Goal: Information Seeking & Learning: Learn about a topic

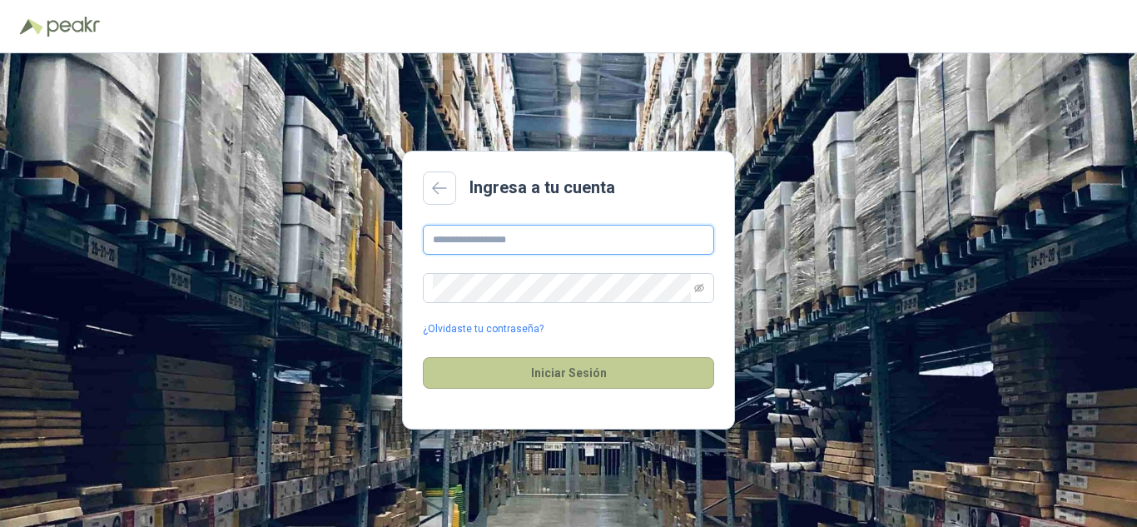
type input "**********"
click at [556, 374] on button "Iniciar Sesión" at bounding box center [568, 373] width 291 height 32
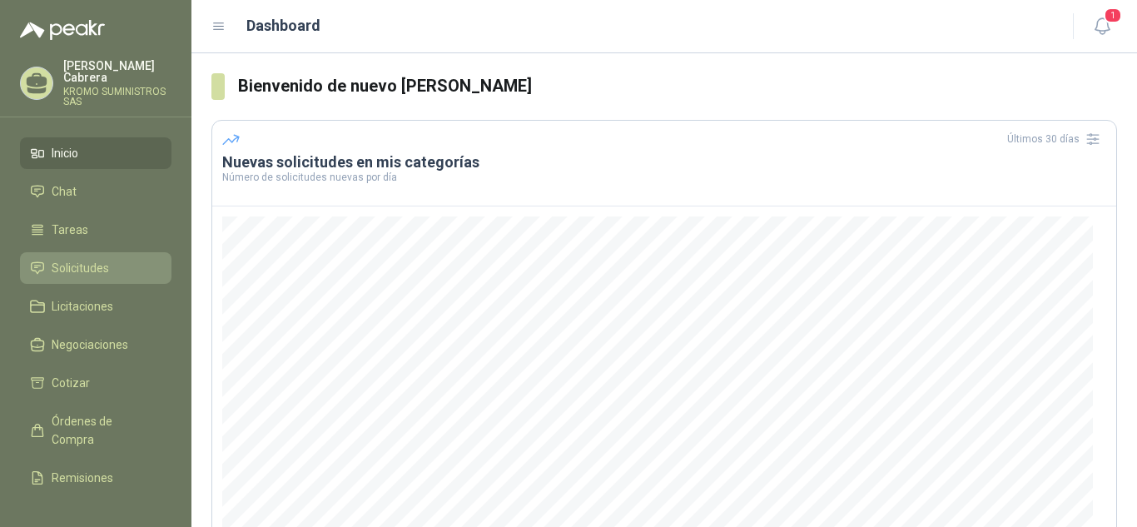
click at [77, 259] on span "Solicitudes" at bounding box center [80, 268] width 57 height 18
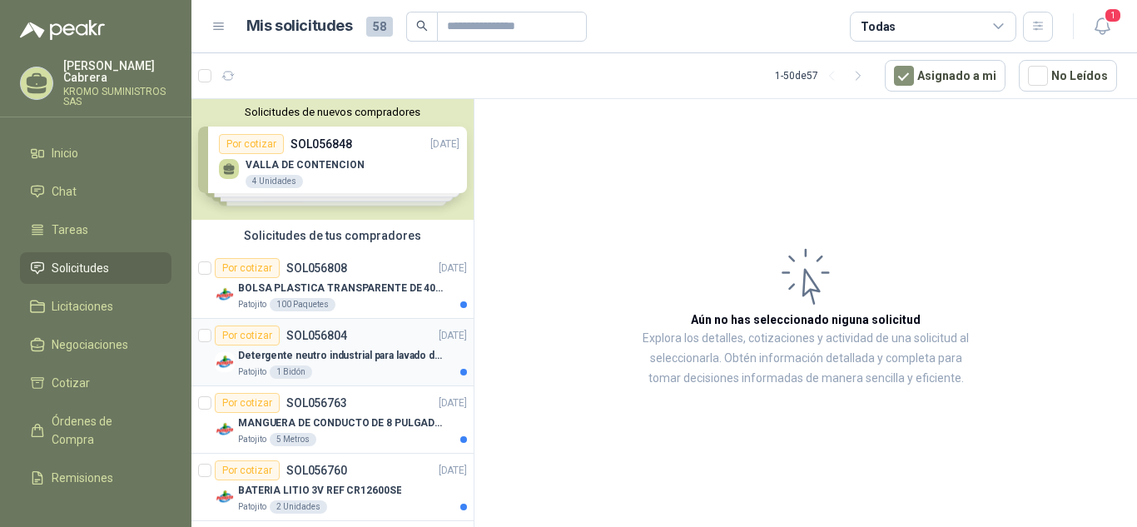
click at [360, 350] on p "Detergente neutro industrial para lavado de tanques y maquinas." at bounding box center [341, 356] width 207 height 16
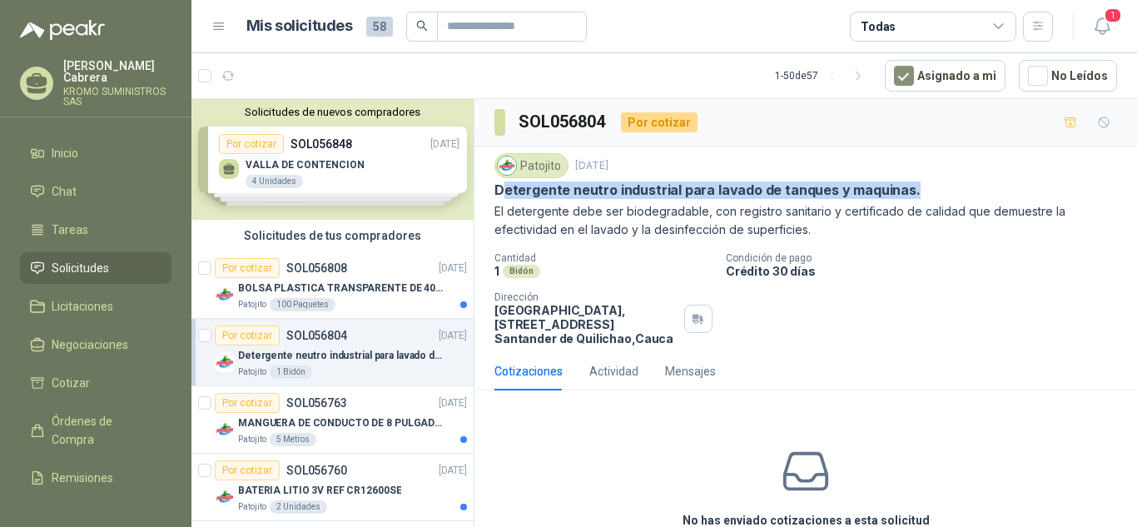
drag, startPoint x: 499, startPoint y: 187, endPoint x: 972, endPoint y: 191, distance: 472.9
click at [972, 191] on div "Detergente neutro industrial para lavado de tanques y maquinas." at bounding box center [805, 189] width 623 height 17
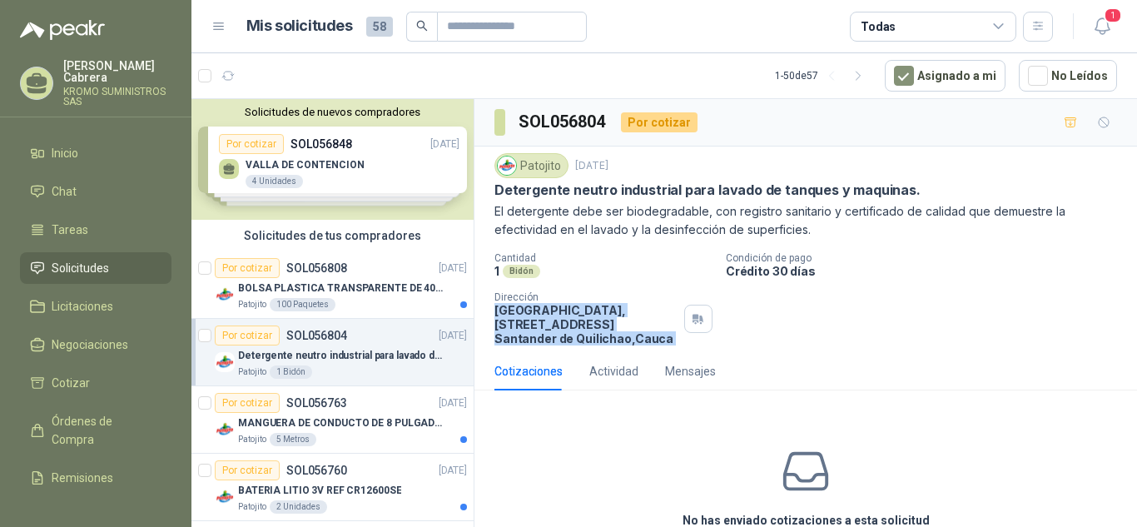
drag, startPoint x: 496, startPoint y: 311, endPoint x: 678, endPoint y: 335, distance: 183.1
click at [678, 335] on div "Dirección Parque Industrial el Paraiso, [STREET_ADDRESS]" at bounding box center [603, 318] width 218 height 54
click at [857, 313] on div "Cantidad 1 Bidón Condición de pago Crédito 30 días Dirección Parque Industrial …" at bounding box center [805, 298] width 623 height 93
drag, startPoint x: 494, startPoint y: 306, endPoint x: 673, endPoint y: 347, distance: 183.6
click at [673, 347] on div "Patojito [DATE] Detergente neutro industrial para lavado de tanques y maquinas.…" at bounding box center [806, 250] width 663 height 206
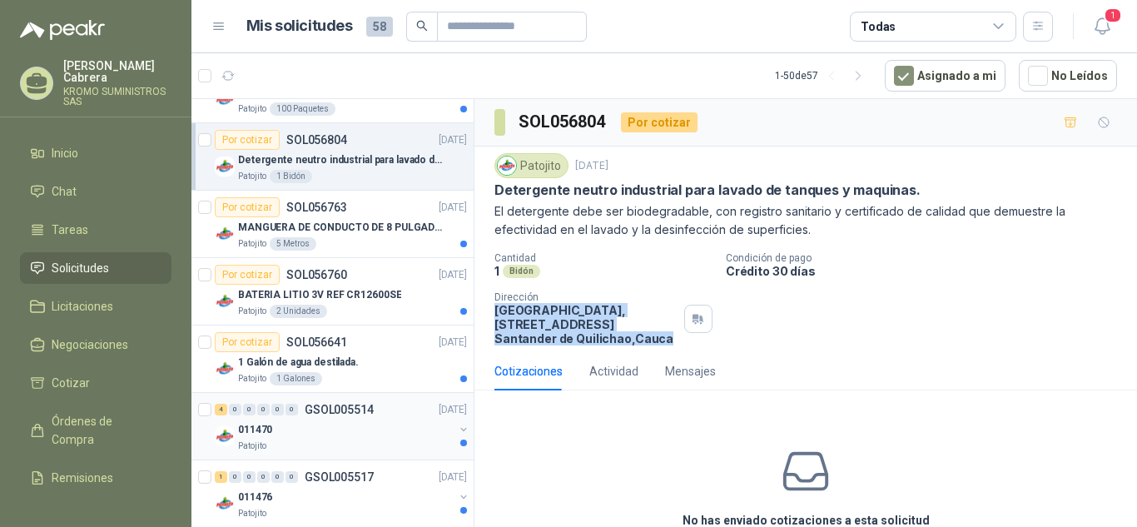
scroll to position [166, 0]
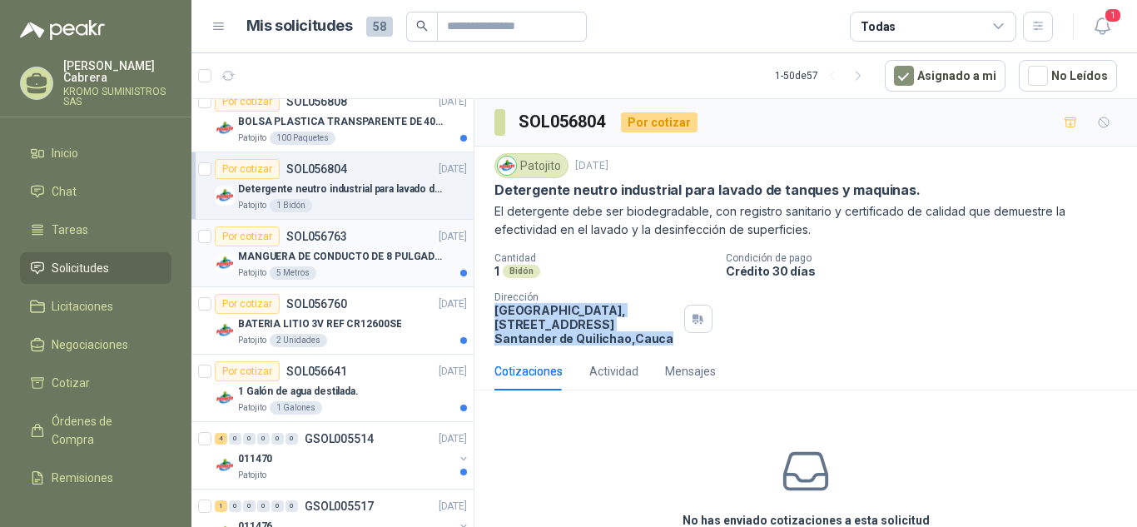
click at [370, 269] on div "Patojito 5 Metros" at bounding box center [352, 272] width 229 height 13
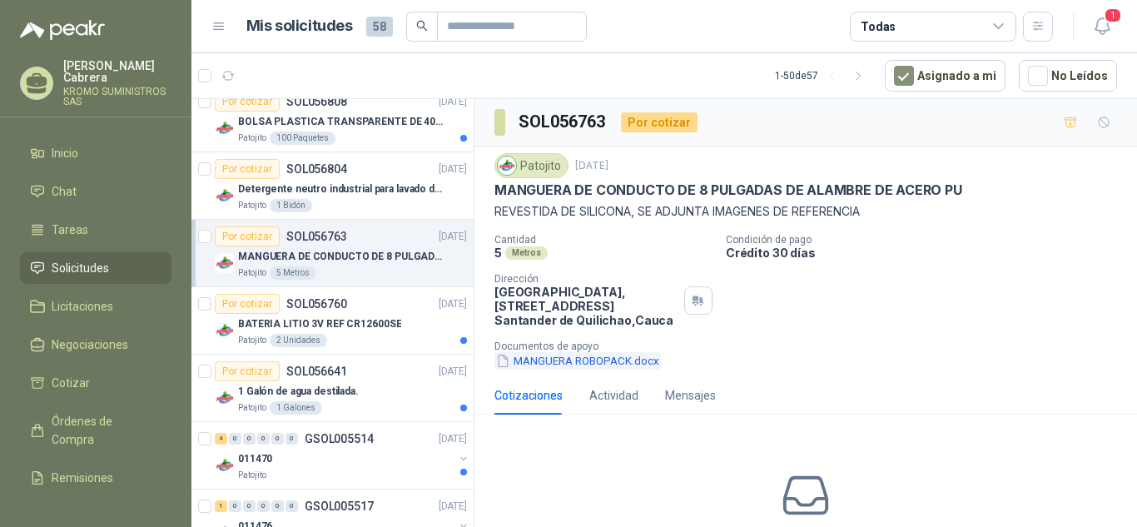
click at [613, 364] on button "MANGUERA ROBOPACK.docx" at bounding box center [577, 360] width 166 height 17
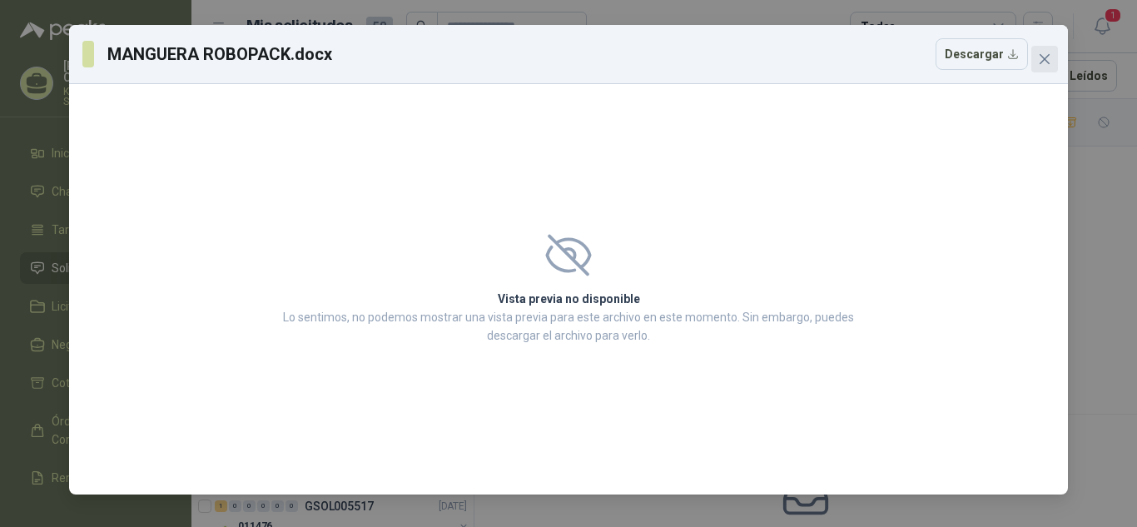
click at [1034, 61] on span "Close" at bounding box center [1044, 58] width 27 height 13
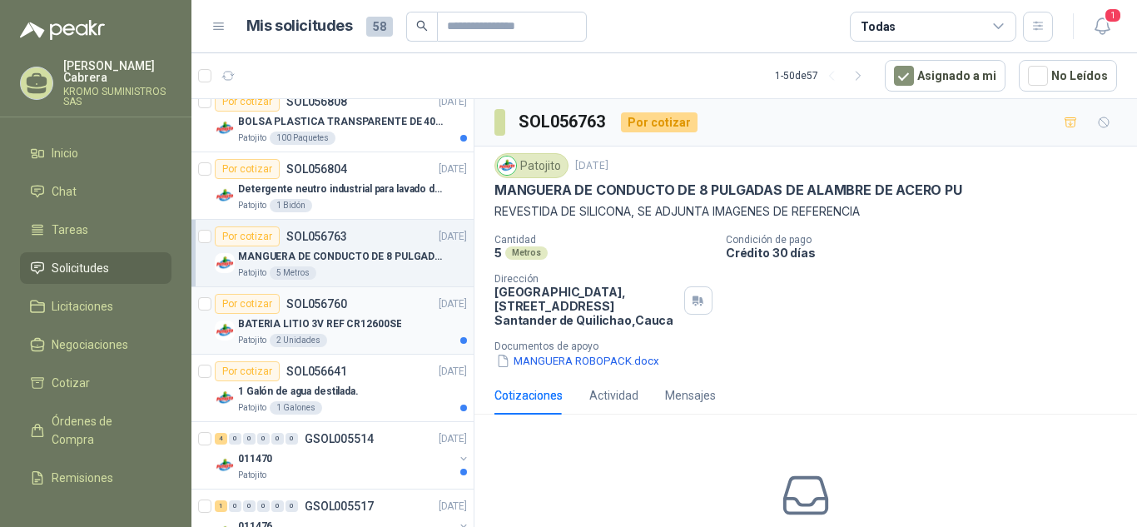
click at [365, 324] on p "BATERIA LITIO 3V REF CR12600SE" at bounding box center [319, 324] width 163 height 16
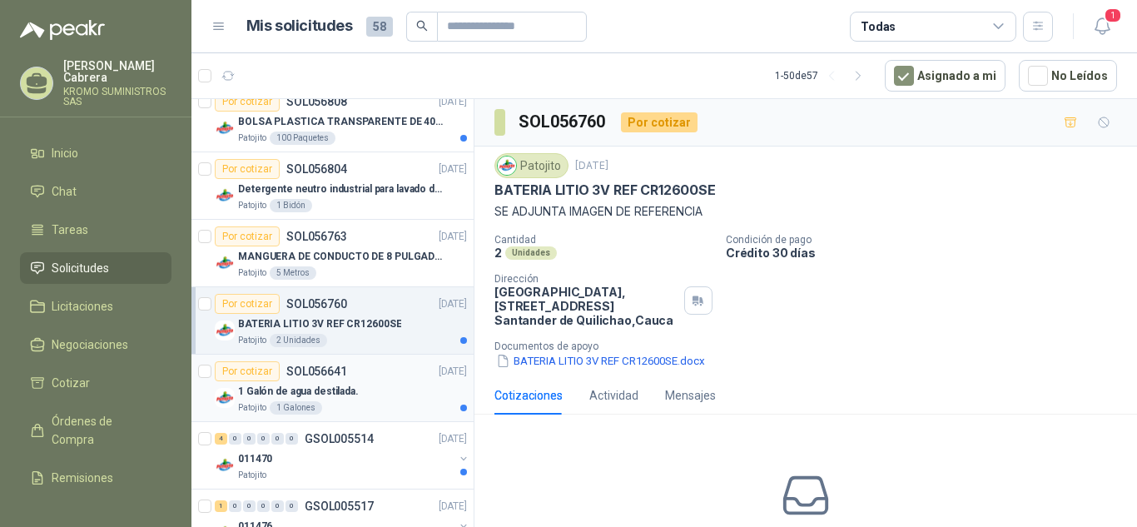
click at [376, 404] on div "Patojito 1 Galones" at bounding box center [352, 407] width 229 height 13
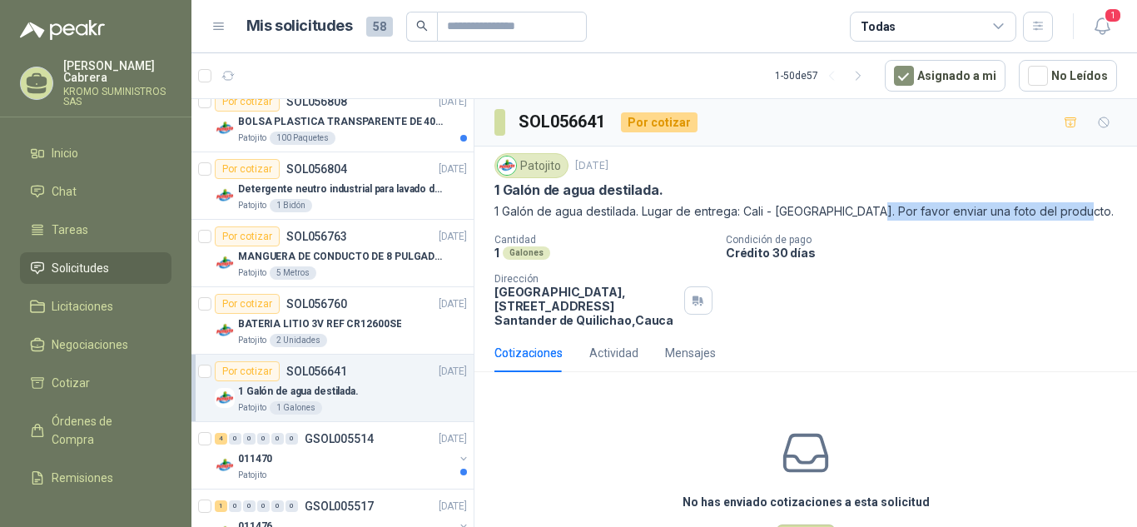
drag, startPoint x: 860, startPoint y: 210, endPoint x: 1103, endPoint y: 209, distance: 243.1
click at [1103, 209] on p "1 Galón de agua destilada. Lugar de entrega: Cali - [GEOGRAPHIC_DATA]. Por favo…" at bounding box center [805, 211] width 623 height 18
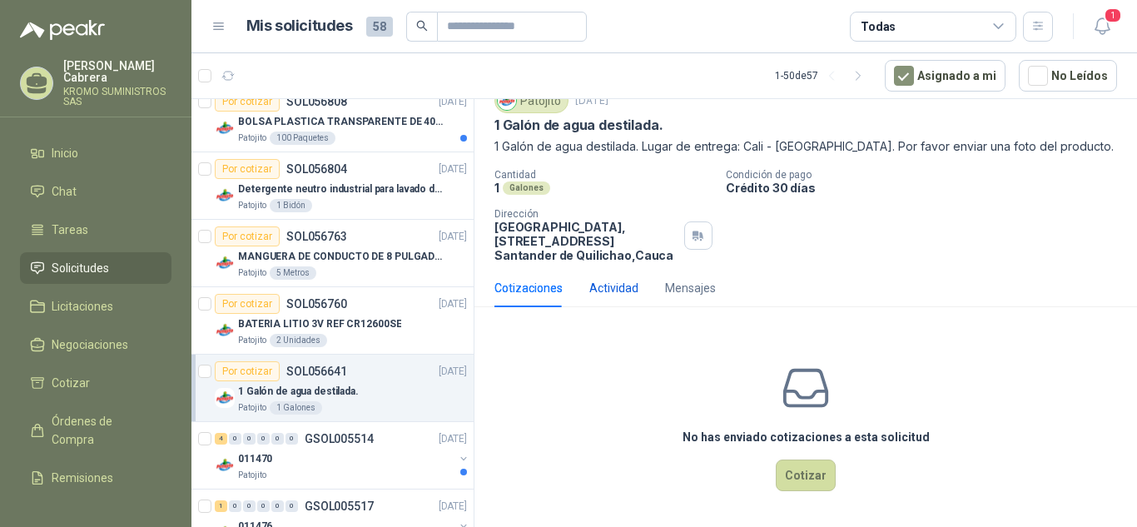
click at [615, 291] on div "Actividad" at bounding box center [613, 288] width 49 height 18
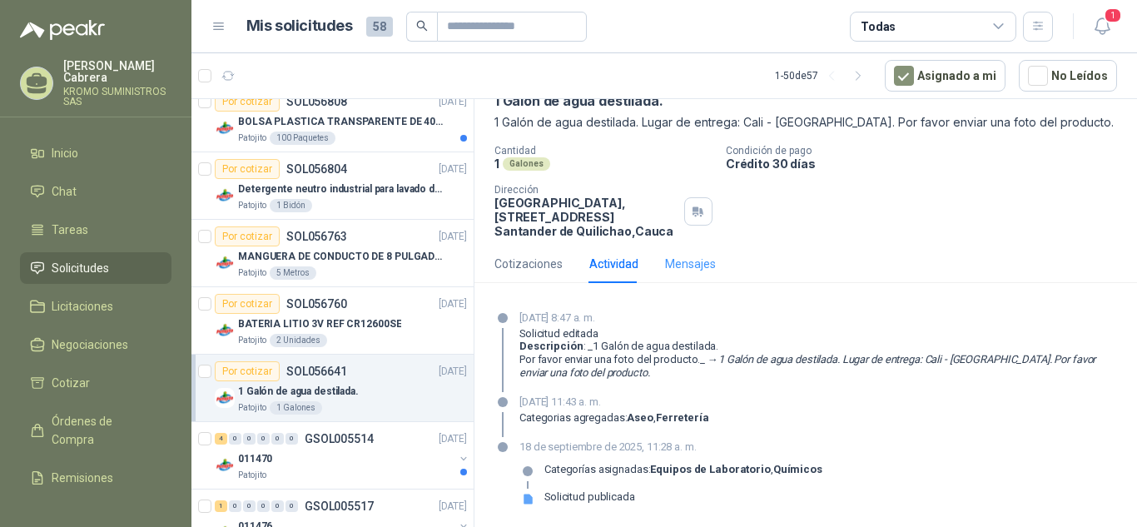
scroll to position [90, 0]
drag, startPoint x: 651, startPoint y: 466, endPoint x: 891, endPoint y: 466, distance: 239.7
click at [891, 465] on div "[DATE] 11:28 a. m. Categorías asignadas: Equipos de Laboratorio , Químicos Soli…" at bounding box center [805, 478] width 623 height 80
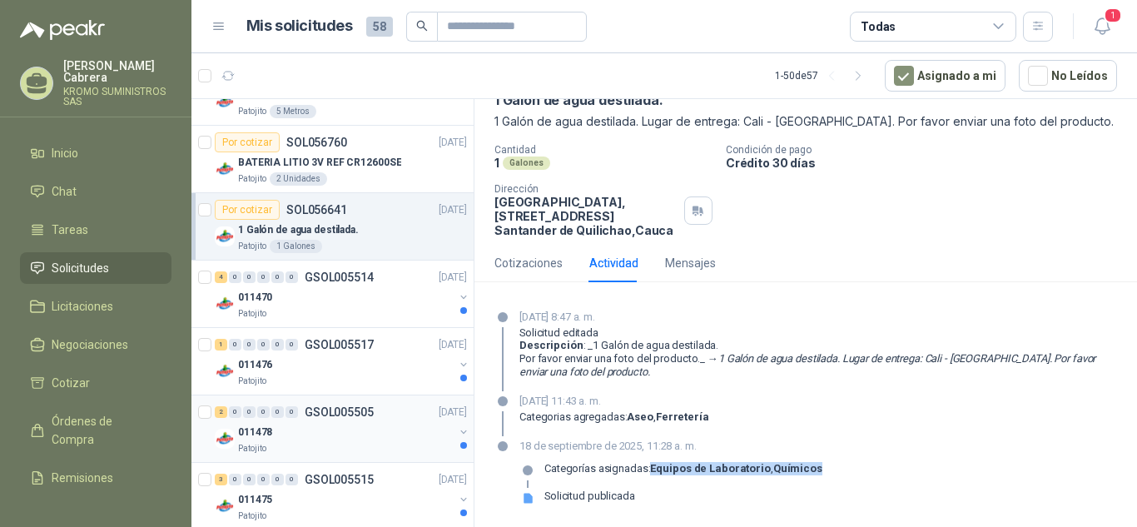
scroll to position [333, 0]
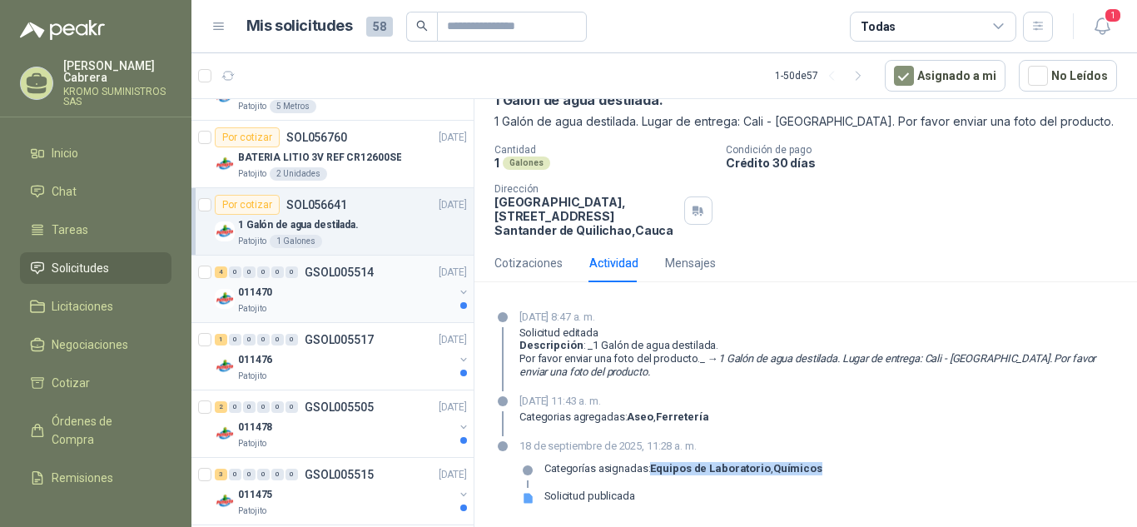
click at [350, 298] on div "011470" at bounding box center [346, 292] width 216 height 20
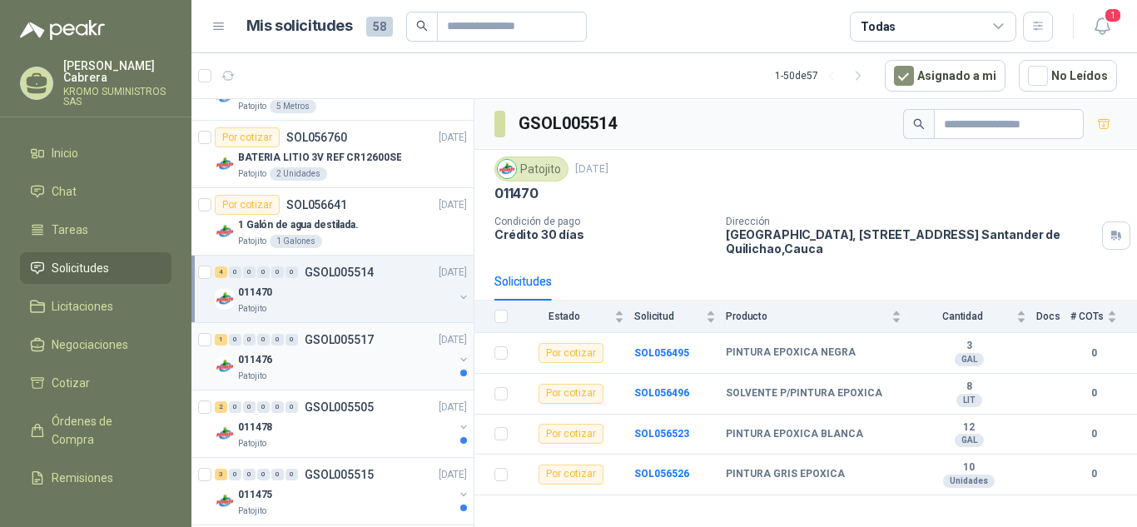
click at [313, 370] on div "Patojito" at bounding box center [346, 376] width 216 height 13
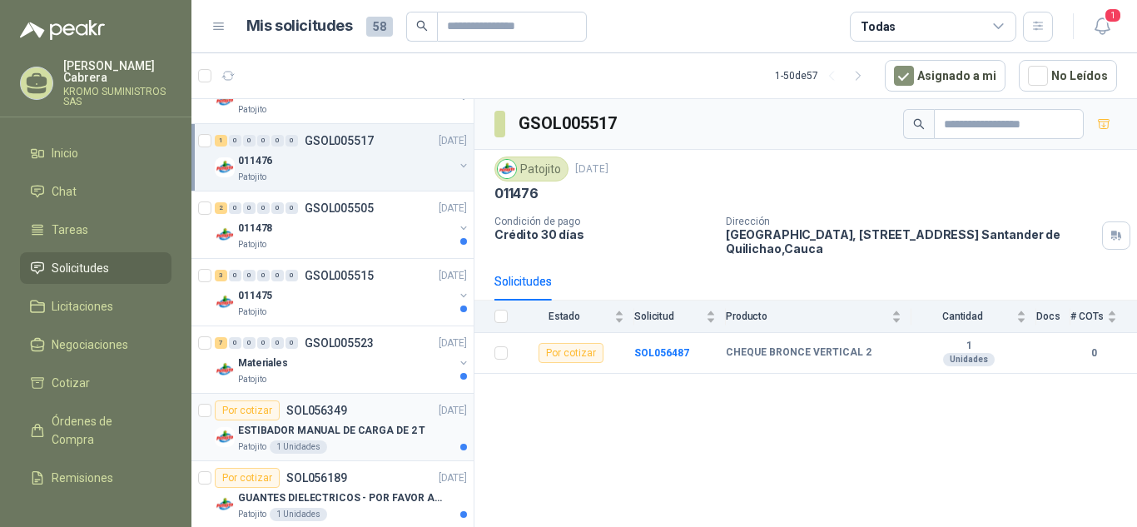
scroll to position [583, 0]
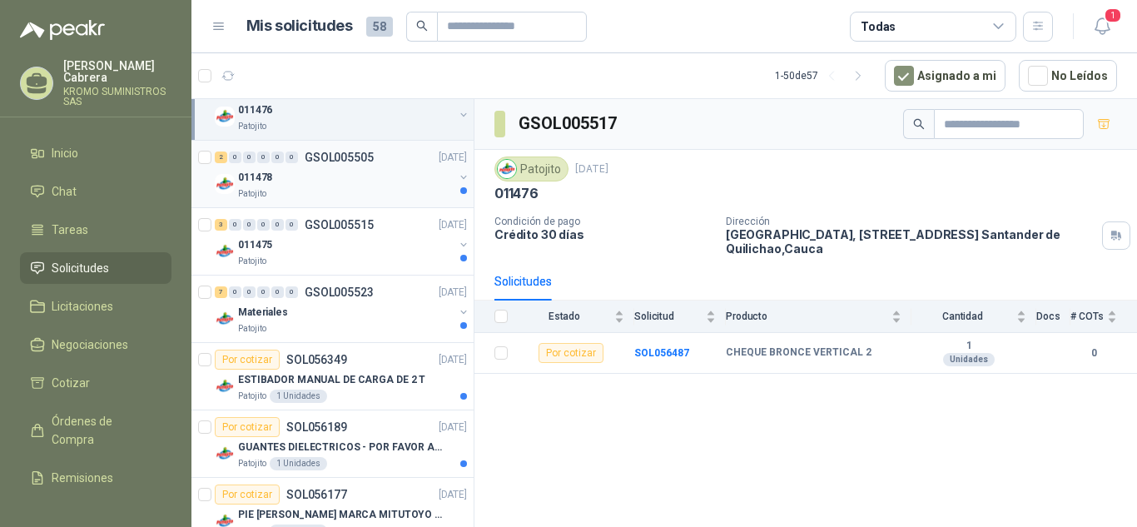
click at [334, 183] on div "011478" at bounding box center [346, 177] width 216 height 20
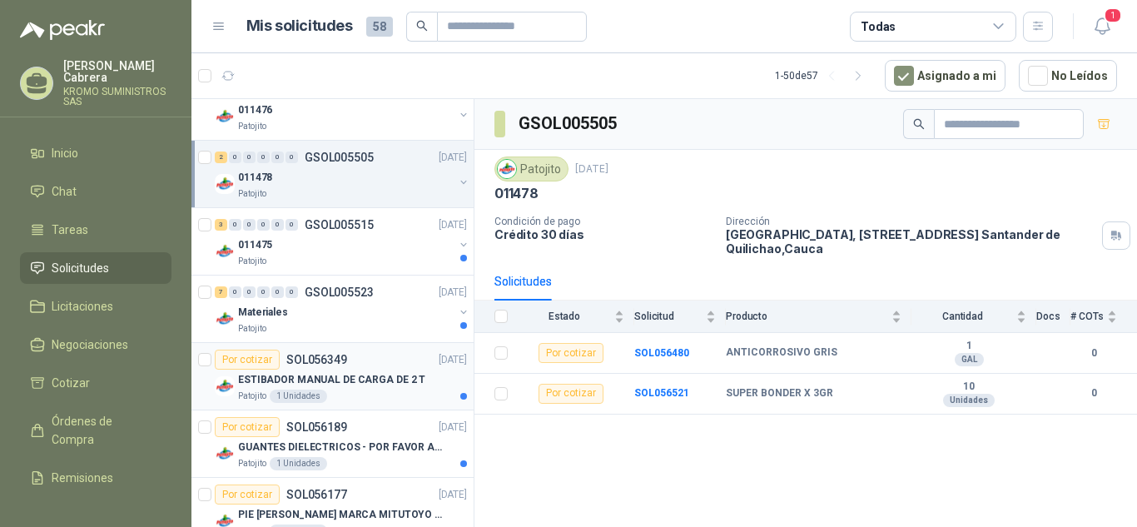
click at [377, 400] on div "Patojito 1 Unidades" at bounding box center [352, 396] width 229 height 13
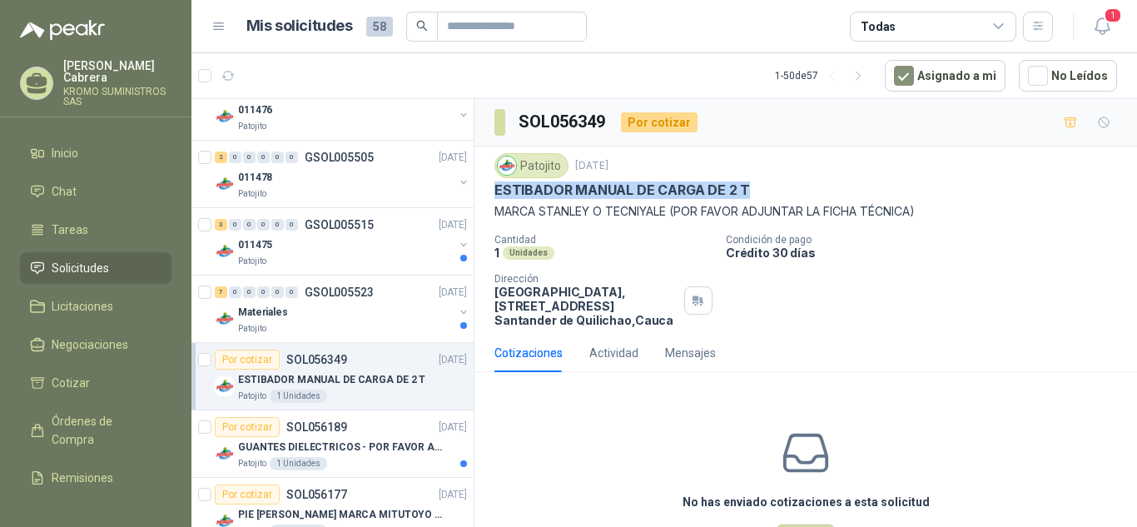
drag, startPoint x: 748, startPoint y: 191, endPoint x: 489, endPoint y: 195, distance: 258.9
click at [489, 195] on div "Patojito [DATE] ESTIBADOR MANUAL DE CARGA DE 2 T [PERSON_NAME] O TECNIYALE (POR…" at bounding box center [806, 240] width 663 height 187
